Goal: Information Seeking & Learning: Find contact information

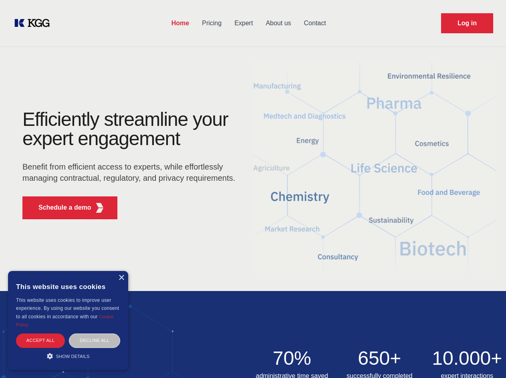
click at [253, 189] on div "Efficiently streamline your expert engagement Benefit from efficient access to …" at bounding box center [132, 168] width 244 height 116
click at [60, 208] on p "Schedule a demo" at bounding box center [64, 208] width 53 height 10
click at [121, 278] on div "× This website uses cookies This website uses cookies to improve user experienc…" at bounding box center [68, 320] width 120 height 99
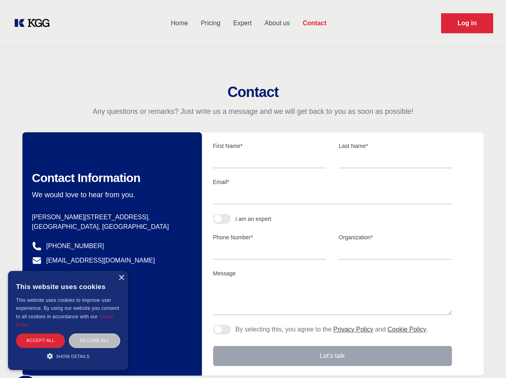
click at [40, 340] on div "Accept all" at bounding box center [40, 340] width 49 height 14
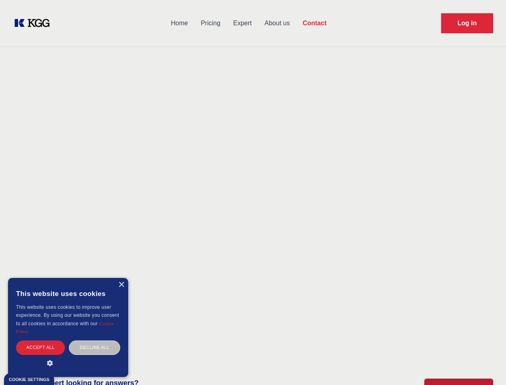
click at [95, 340] on div "Decline all" at bounding box center [94, 347] width 51 height 14
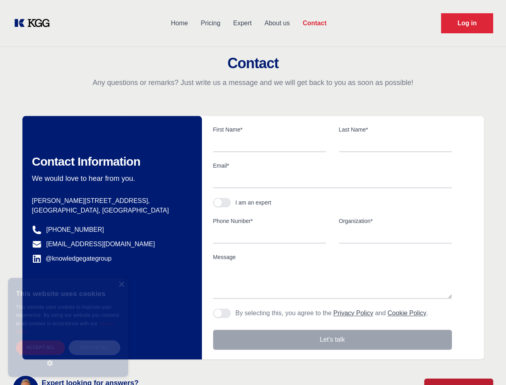
click at [68, 356] on main "Contact Any questions or remarks? Just write us a message and we will get back …" at bounding box center [253, 208] width 506 height 417
